Goal: Check status: Check status

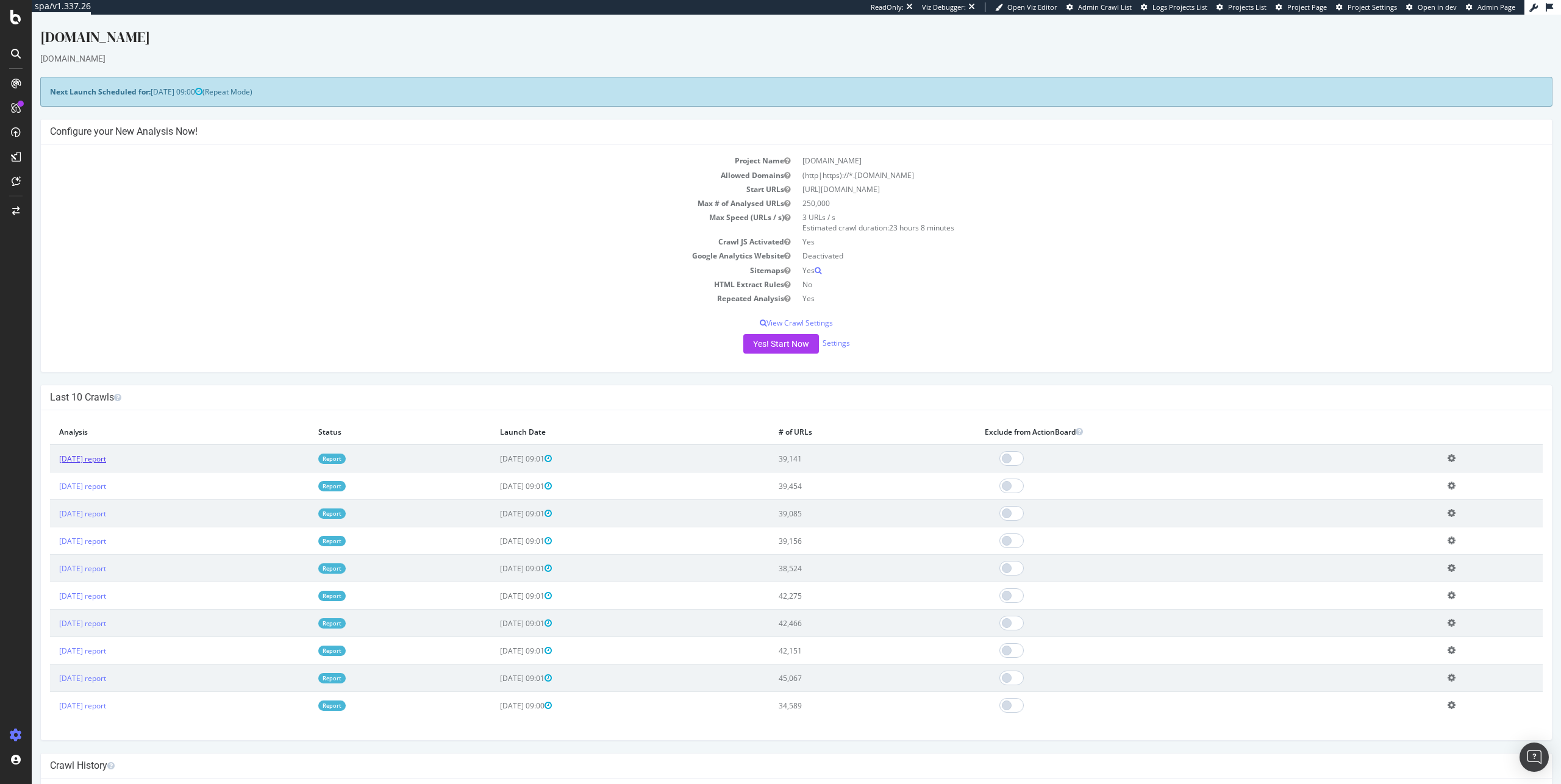
click at [106, 458] on link "2025 Sep. 14th report" at bounding box center [82, 458] width 47 height 10
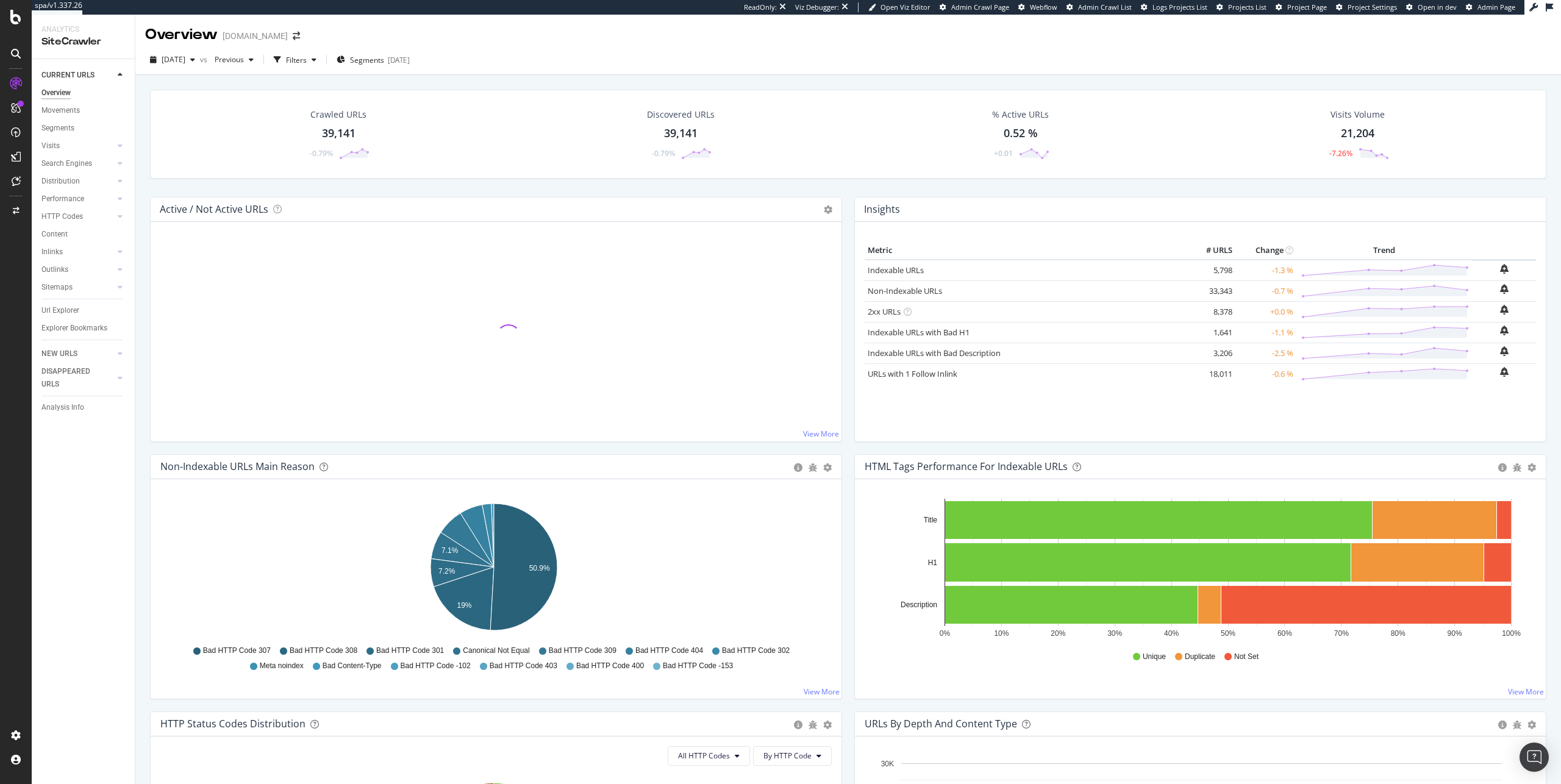
click at [410, 148] on div "Crawled URLs 39,141 -0.79%" at bounding box center [339, 133] width 340 height 63
